Goal: Task Accomplishment & Management: Manage account settings

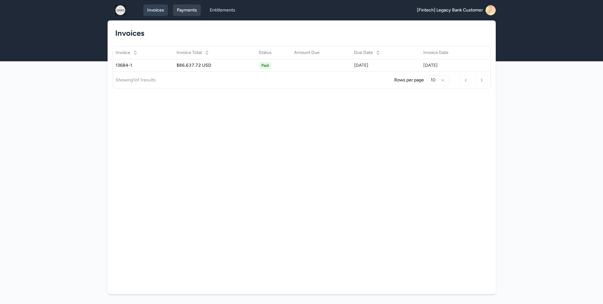
click at [184, 14] on link "Payments" at bounding box center [187, 9] width 28 height 11
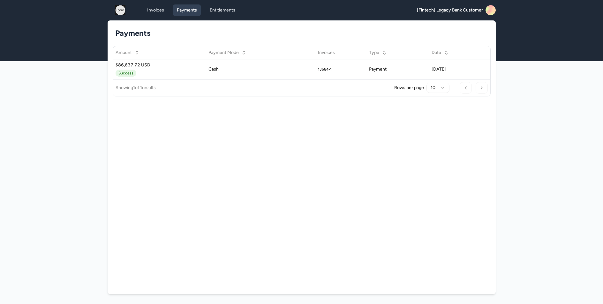
click at [124, 8] on img at bounding box center [120, 10] width 20 height 10
click at [492, 14] on icon at bounding box center [488, 11] width 14 height 15
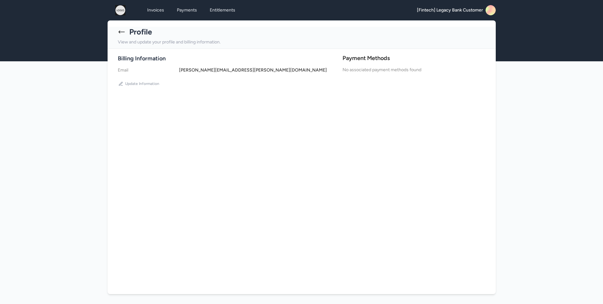
click at [383, 65] on div "Payment Methods No associated payment methods found" at bounding box center [414, 63] width 143 height 19
click at [381, 69] on h4 "No associated payment methods found" at bounding box center [414, 69] width 143 height 7
click at [374, 58] on h2 "Payment Methods" at bounding box center [414, 58] width 143 height 9
drag, startPoint x: 375, startPoint y: 74, endPoint x: 372, endPoint y: 71, distance: 4.3
click at [375, 74] on div "Payment Methods No associated payment methods found" at bounding box center [414, 71] width 143 height 35
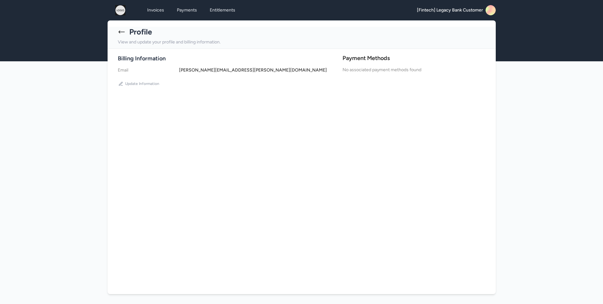
click at [372, 71] on h4 "No associated payment methods found" at bounding box center [414, 69] width 143 height 7
click at [147, 87] on button "Update Information" at bounding box center [139, 84] width 42 height 10
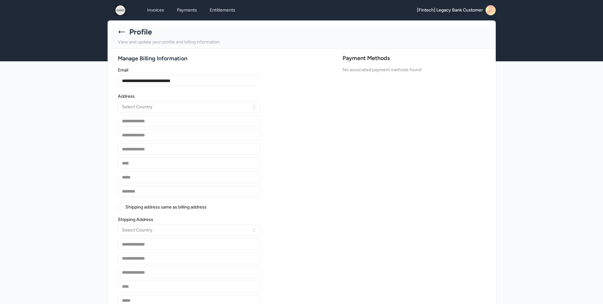
click at [350, 71] on h4 "No associated payment methods found" at bounding box center [414, 69] width 143 height 7
click at [346, 72] on h4 "No associated payment methods found" at bounding box center [414, 69] width 143 height 7
click at [324, 166] on div "**********" at bounding box center [228, 222] width 221 height 318
